Goal: Task Accomplishment & Management: Complete application form

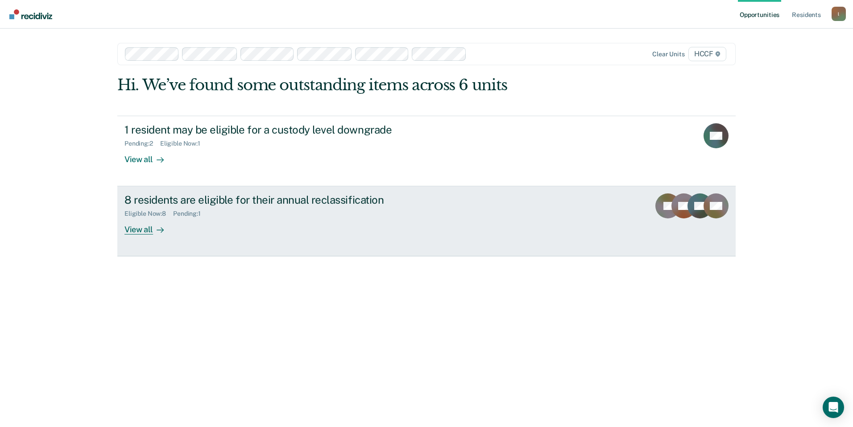
click at [134, 229] on div "View all" at bounding box center [150, 225] width 50 height 17
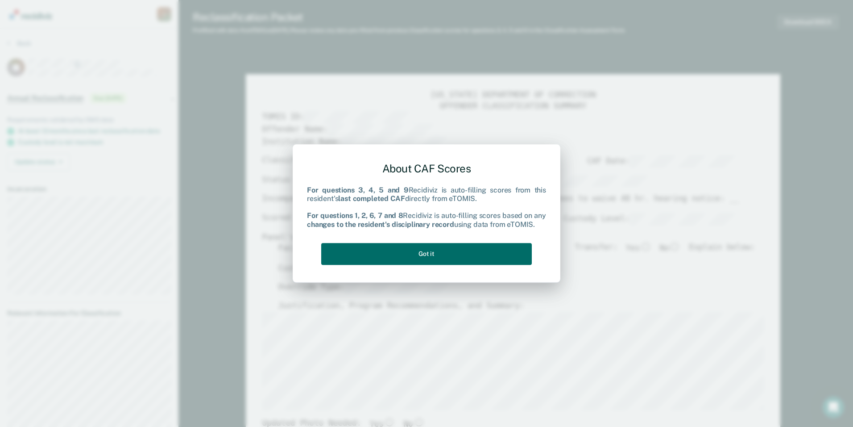
drag, startPoint x: 440, startPoint y: 265, endPoint x: 435, endPoint y: 251, distance: 15.1
click at [440, 263] on div "About CAF Scores For questions 3, 4, 5 and 9 Recidiviz is auto-filling scores f…" at bounding box center [426, 211] width 239 height 113
click at [434, 250] on button "Got it" at bounding box center [426, 254] width 211 height 22
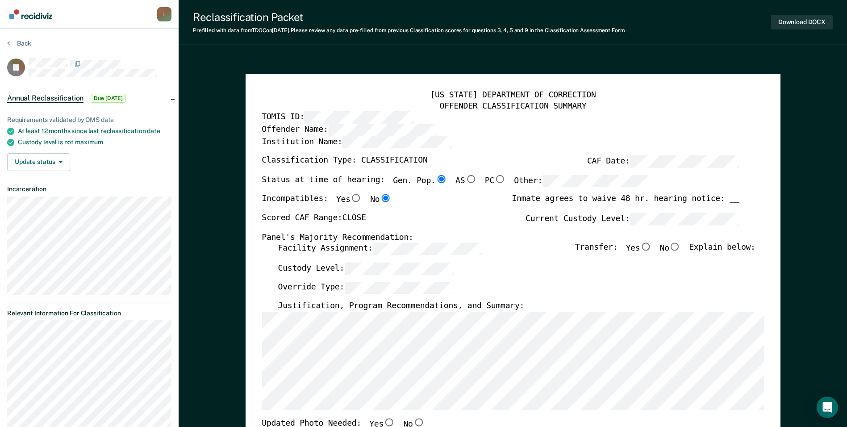
click at [596, 159] on label "CAF Date:" at bounding box center [663, 161] width 152 height 12
click at [676, 242] on div "Panel's Majority Recommendation:" at bounding box center [500, 237] width 477 height 11
click at [678, 246] on input "No" at bounding box center [675, 247] width 12 height 8
type textarea "x"
radio input "true"
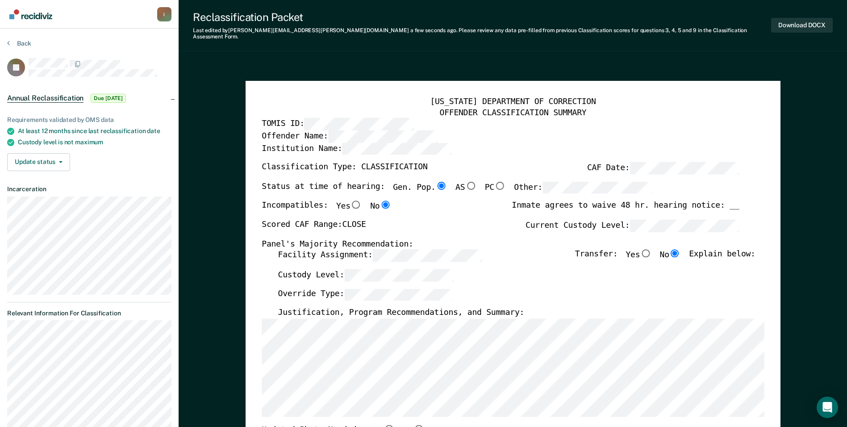
click at [419, 411] on div "[US_STATE] DEPARTMENT OF CORRECTION OFFENDER CLASSIFICATION SUMMARY TOMIS ID: O…" at bounding box center [513, 428] width 502 height 662
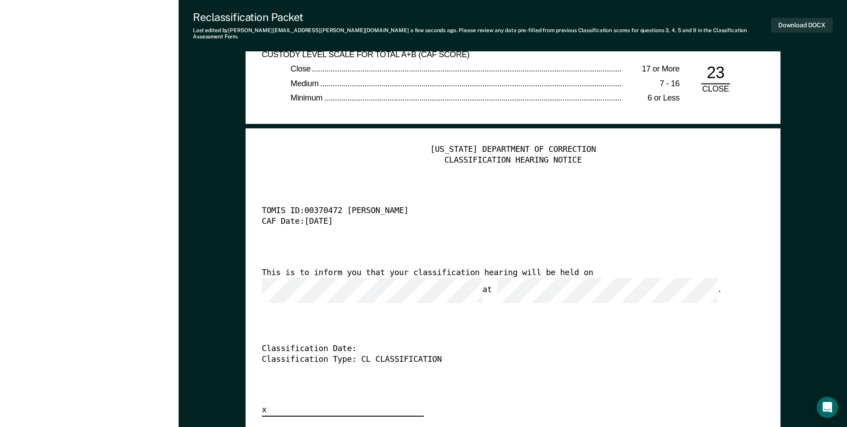
scroll to position [2142, 0]
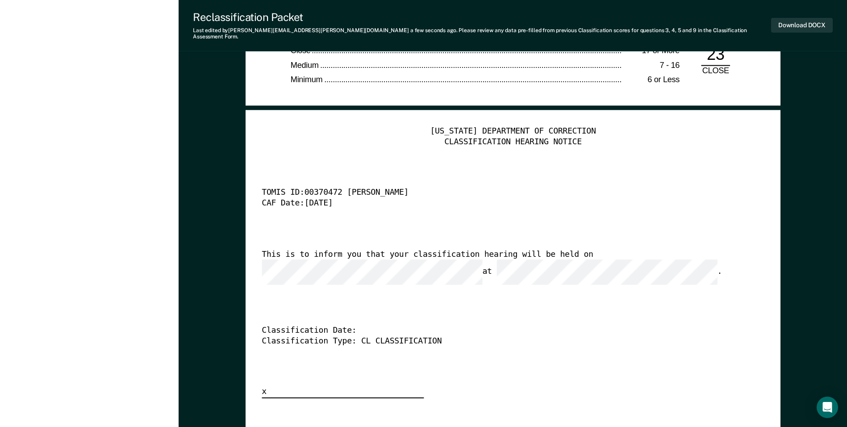
click at [692, 253] on div "This is to inform you that your classification hearing will be held on at ." at bounding box center [500, 266] width 477 height 35
click at [803, 21] on button "Download DOCX" at bounding box center [802, 25] width 62 height 15
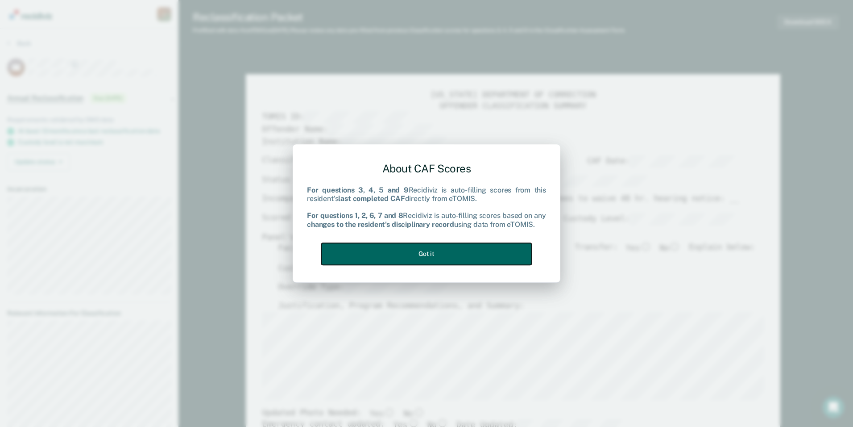
click at [426, 246] on button "Got it" at bounding box center [426, 254] width 211 height 22
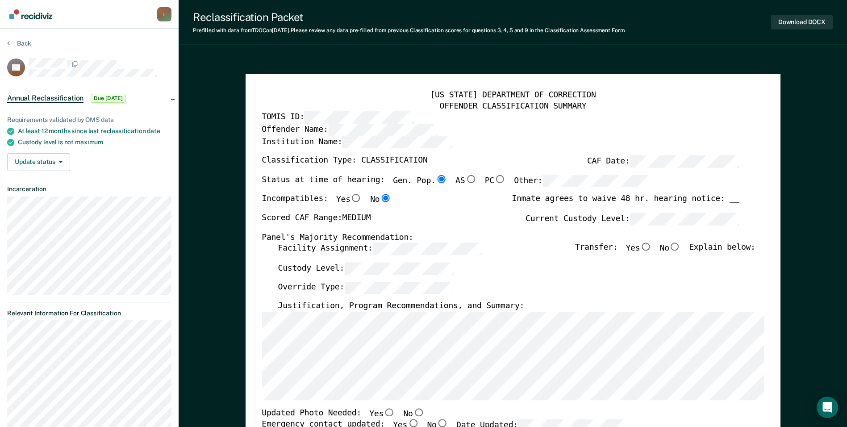
click at [758, 173] on div "[US_STATE] DEPARTMENT OF CORRECTION OFFENDER CLASSIFICATION SUMMARY TOMIS ID: O…" at bounding box center [513, 416] width 502 height 652
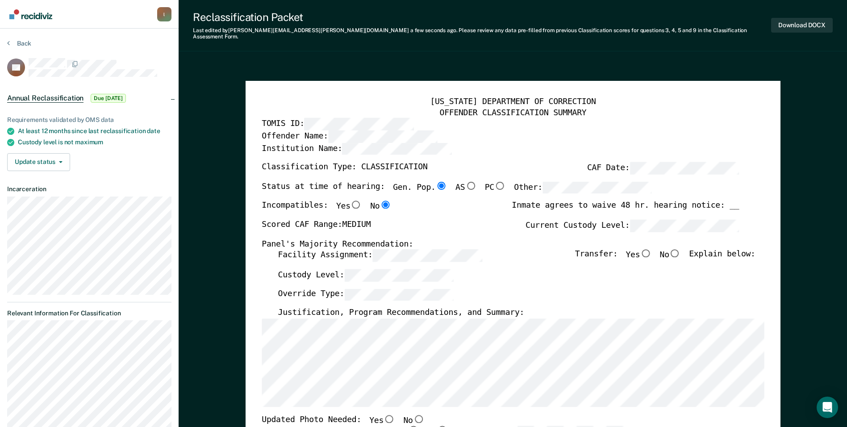
click at [680, 249] on input "No" at bounding box center [675, 253] width 12 height 8
type textarea "x"
radio input "true"
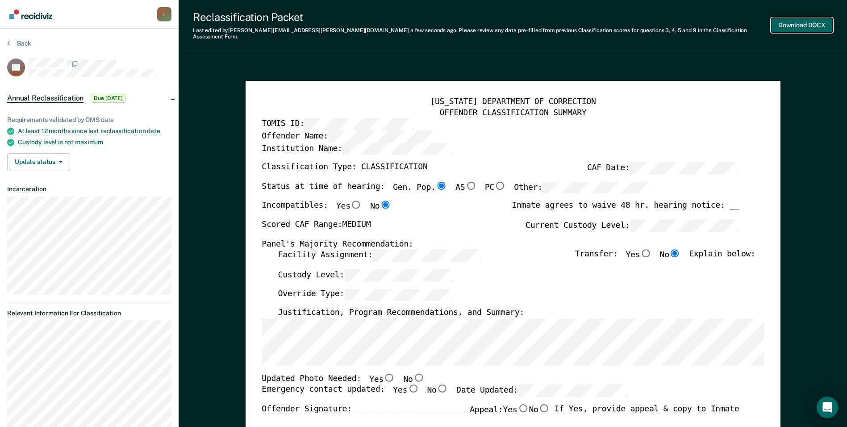
click at [803, 18] on button "Download DOCX" at bounding box center [802, 25] width 62 height 15
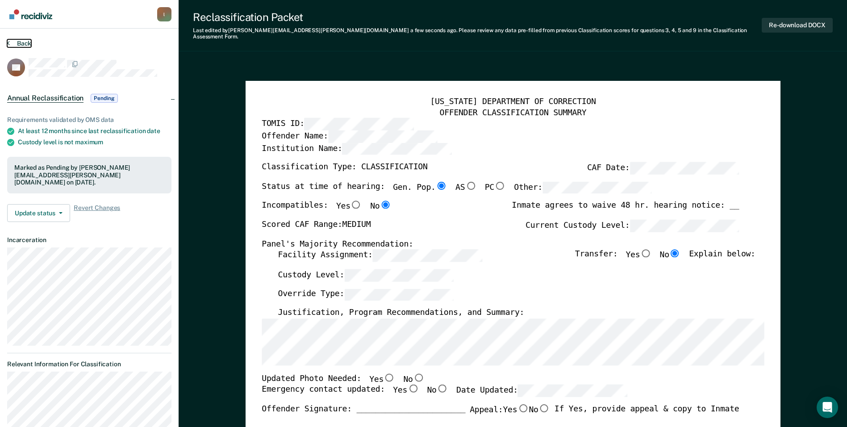
click at [9, 44] on icon at bounding box center [8, 42] width 3 height 7
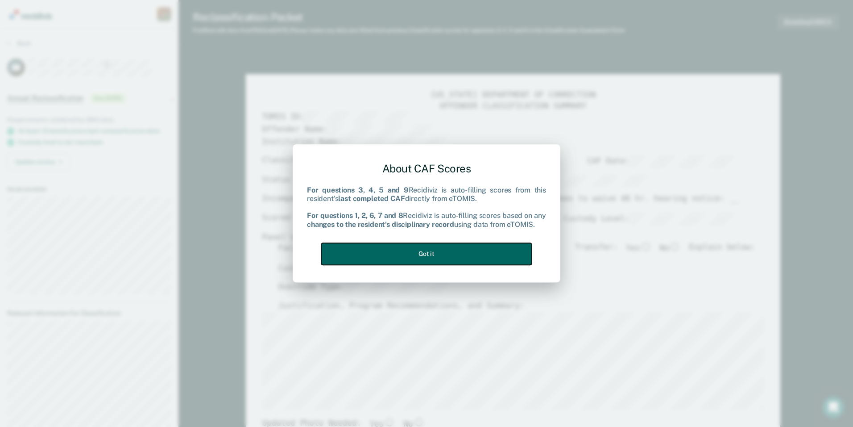
click at [432, 252] on button "Got it" at bounding box center [426, 254] width 211 height 22
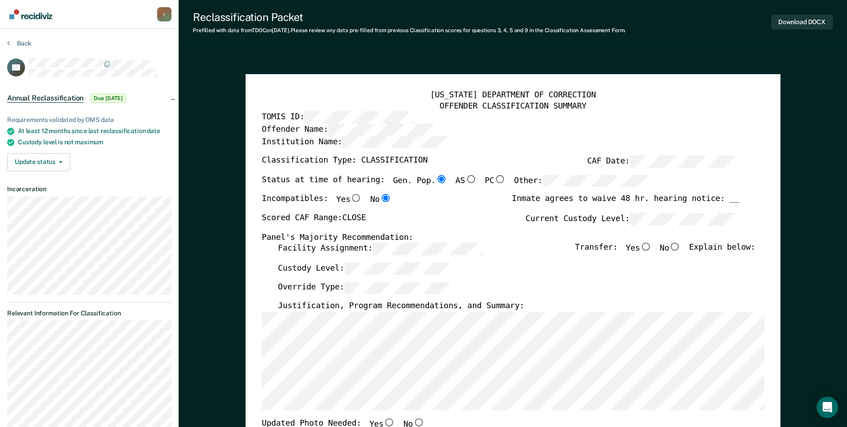
click at [604, 156] on label "CAF Date:" at bounding box center [663, 161] width 152 height 12
click at [674, 245] on label "No" at bounding box center [669, 249] width 21 height 12
click at [674, 245] on input "No" at bounding box center [675, 247] width 12 height 8
type textarea "x"
radio input "true"
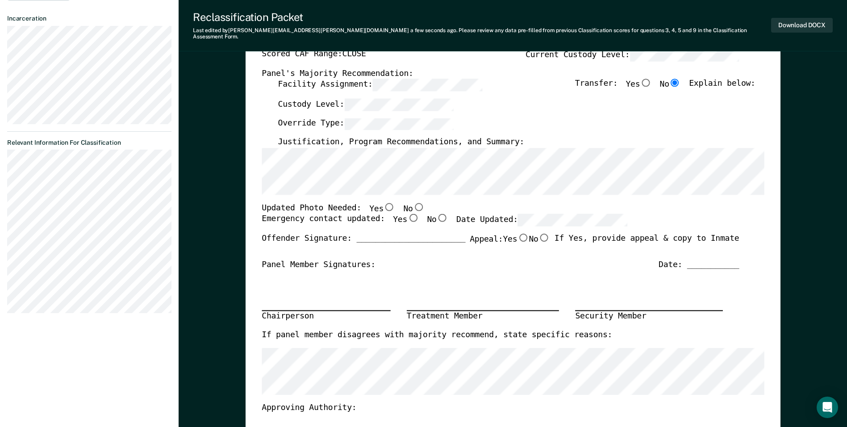
scroll to position [179, 0]
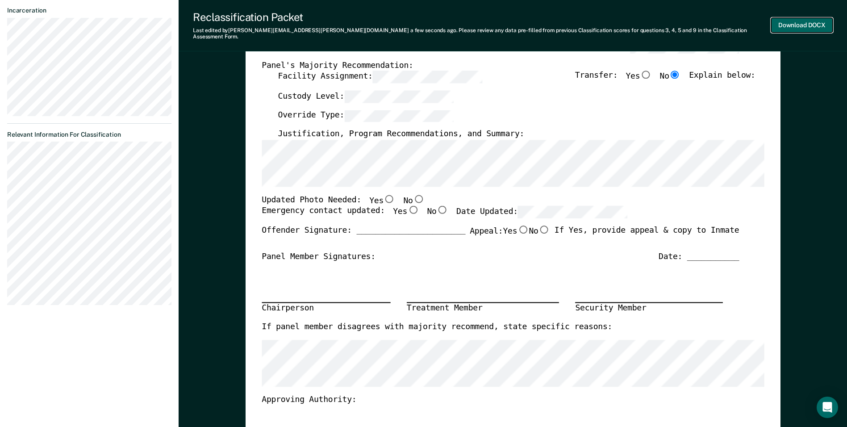
click at [804, 21] on button "Download DOCX" at bounding box center [802, 25] width 62 height 15
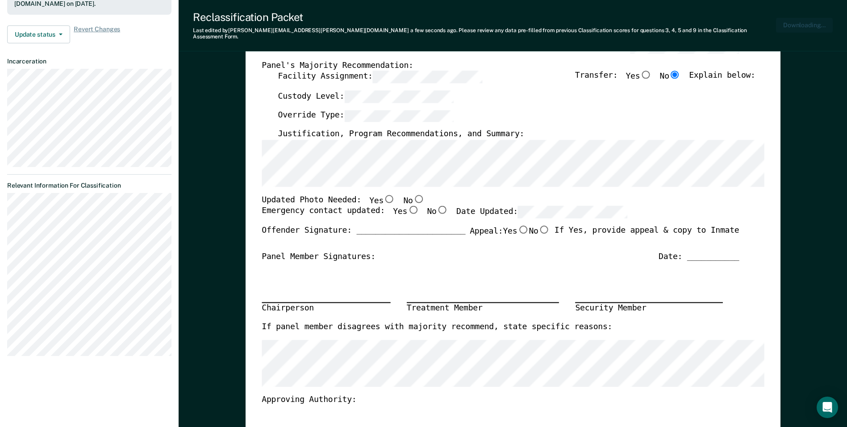
scroll to position [222, 0]
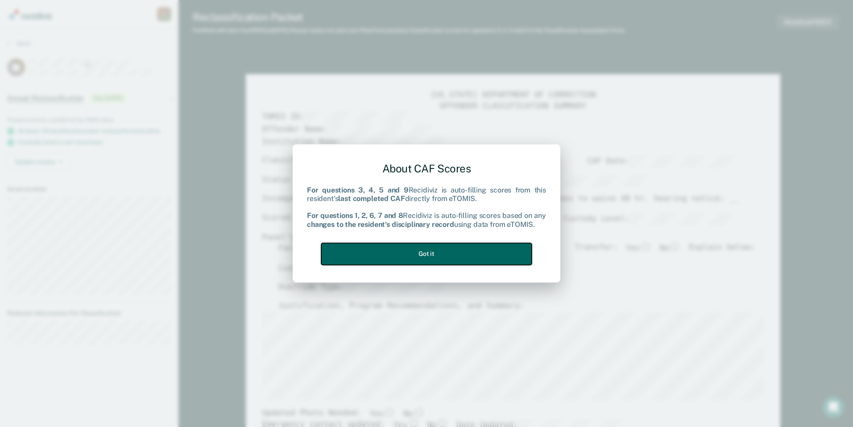
click at [443, 257] on button "Got it" at bounding box center [426, 254] width 211 height 22
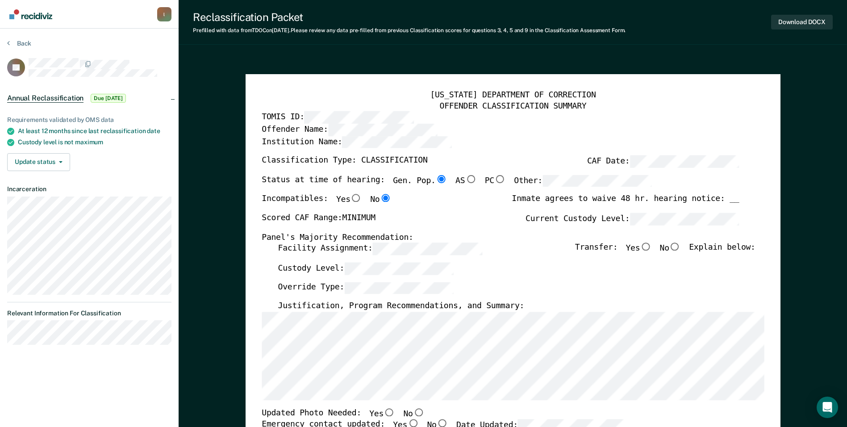
click at [677, 244] on input "No" at bounding box center [675, 247] width 12 height 8
type textarea "x"
radio input "true"
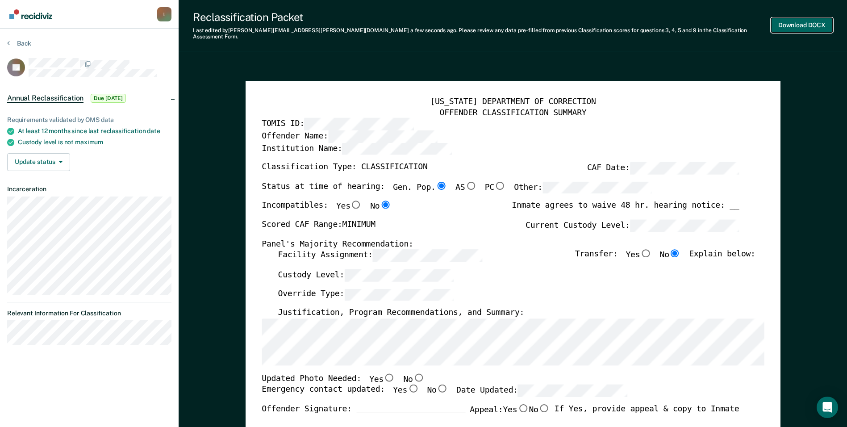
click at [784, 23] on button "Download DOCX" at bounding box center [802, 25] width 62 height 15
type textarea "x"
